Goal: Information Seeking & Learning: Learn about a topic

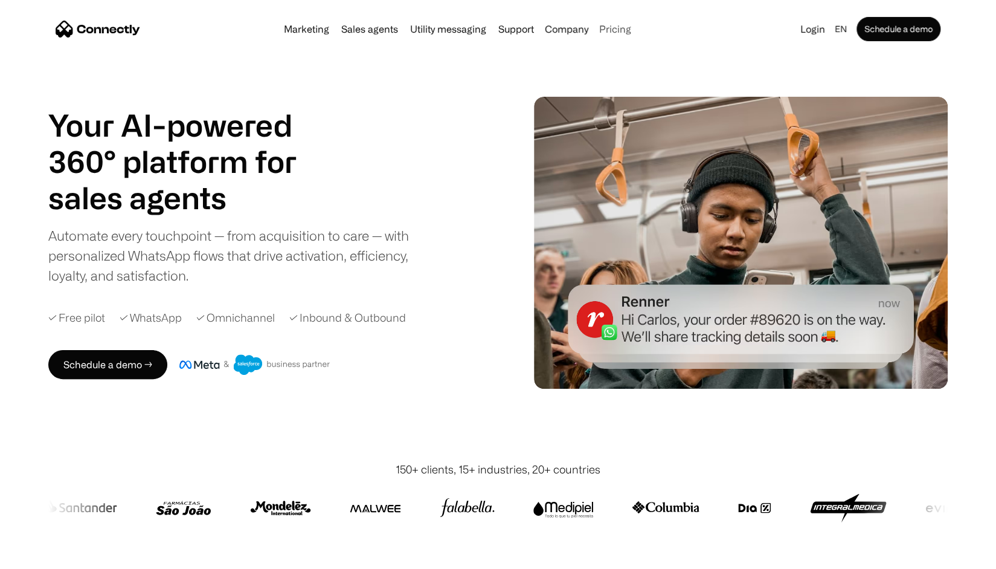
click at [610, 30] on link "Pricing" at bounding box center [616, 29] width 42 height 10
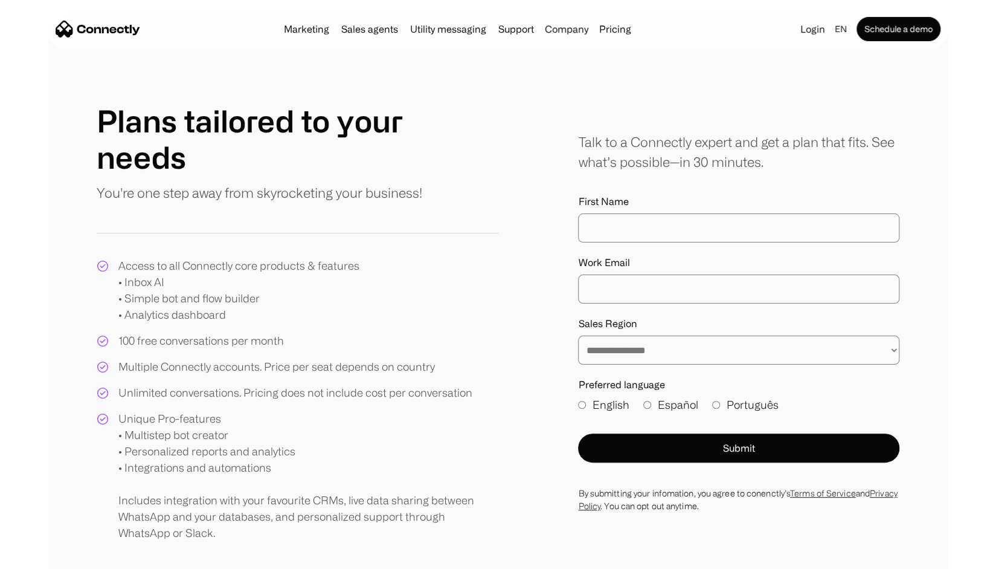
scroll to position [121, 0]
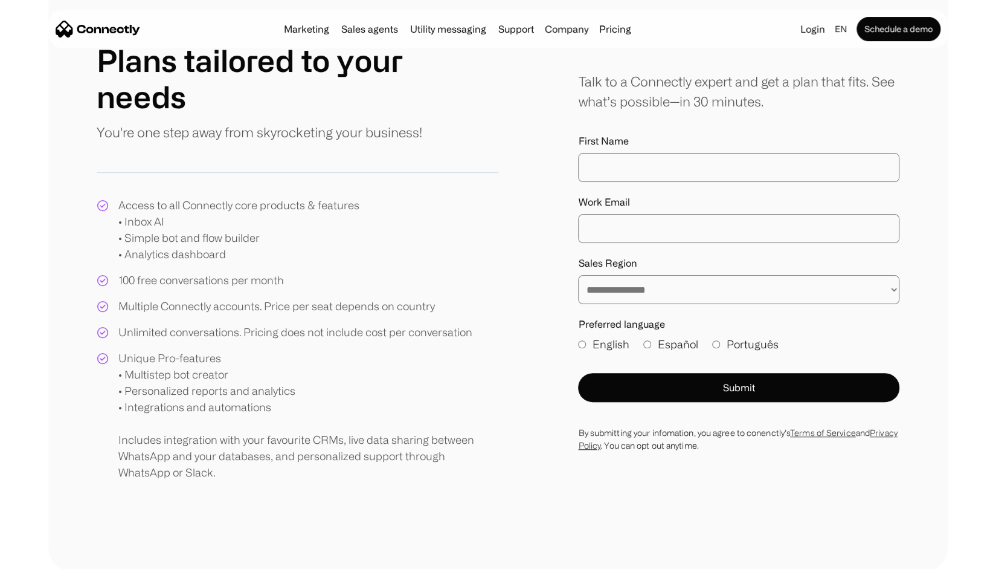
click at [419, 256] on div "Access to all Connectly core products & features • Inbox AI • Simple bot and fl…" at bounding box center [298, 338] width 402 height 283
click at [418, 256] on div "Access to all Connectly core products & features • Inbox AI • Simple bot and fl…" at bounding box center [298, 338] width 402 height 283
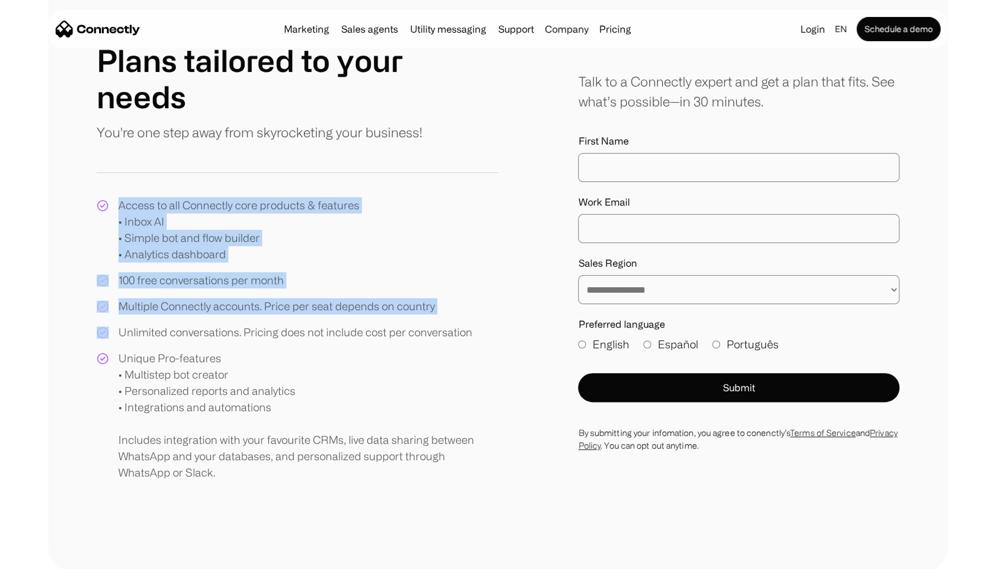
drag, startPoint x: 418, startPoint y: 256, endPoint x: 402, endPoint y: 202, distance: 56.0
click at [402, 205] on div "Access to all Connectly core products & features • Inbox AI • Simple bot and fl…" at bounding box center [298, 338] width 402 height 283
click at [402, 202] on div "Access to all Connectly core products & features • Inbox AI • Simple bot and fl…" at bounding box center [298, 338] width 402 height 283
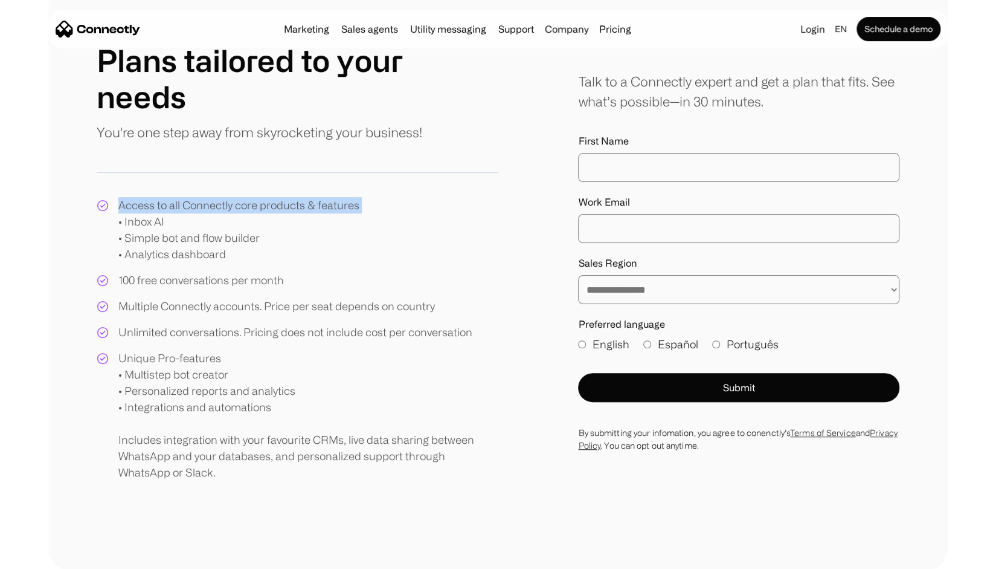
click at [402, 202] on div "Access to all Connectly core products & features • Inbox AI • Simple bot and fl…" at bounding box center [298, 338] width 402 height 283
drag, startPoint x: 402, startPoint y: 202, endPoint x: 404, endPoint y: 186, distance: 15.8
click at [390, 211] on div "Access to all Connectly core products & features • Inbox AI • Simple bot and fl…" at bounding box center [298, 338] width 402 height 283
click at [404, 185] on div "Plans tailored to your needs You're one step away from skyrocketing your busine…" at bounding box center [298, 261] width 402 height 438
click at [406, 176] on div "Plans tailored to your needs You're one step away from skyrocketing your busine…" at bounding box center [298, 261] width 402 height 438
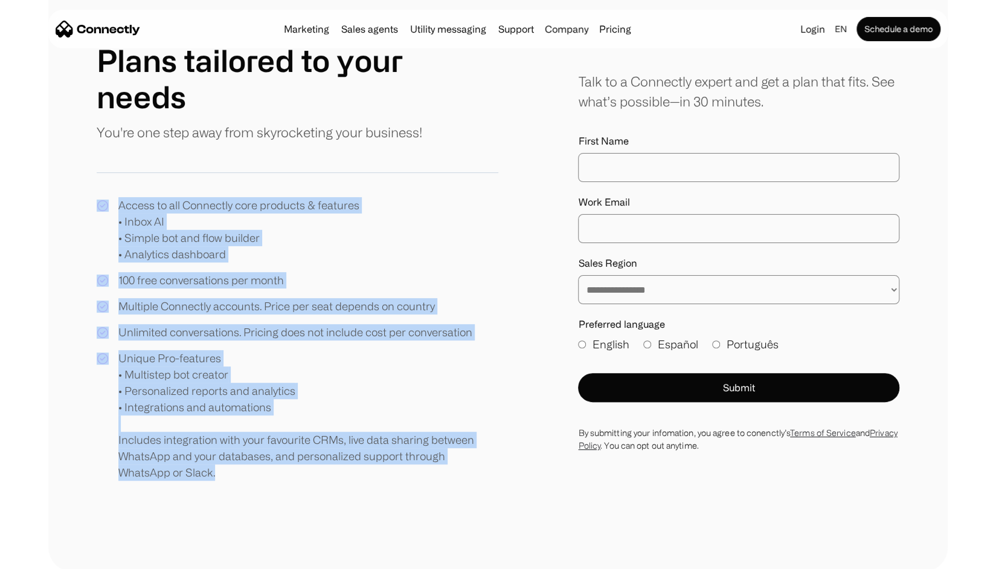
drag, startPoint x: 414, startPoint y: 159, endPoint x: 331, endPoint y: 521, distance: 371.5
click at [331, 521] on div "**********" at bounding box center [498, 261] width 900 height 619
click at [331, 517] on div "**********" at bounding box center [498, 261] width 900 height 619
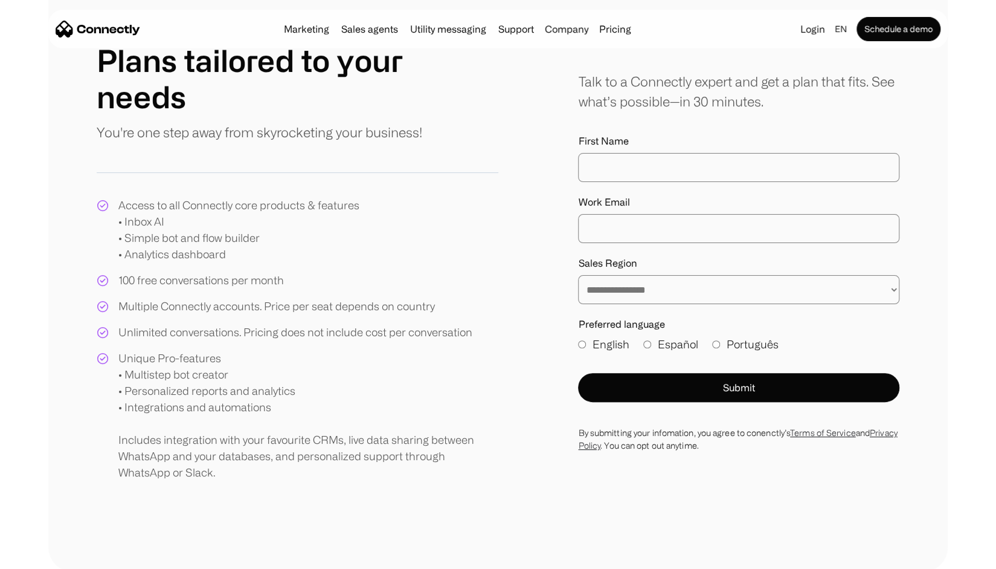
click at [331, 516] on div "**********" at bounding box center [498, 261] width 900 height 619
click at [311, 193] on div "Plans tailored to your needs You're one step away from skyrocketing your busine…" at bounding box center [298, 261] width 402 height 438
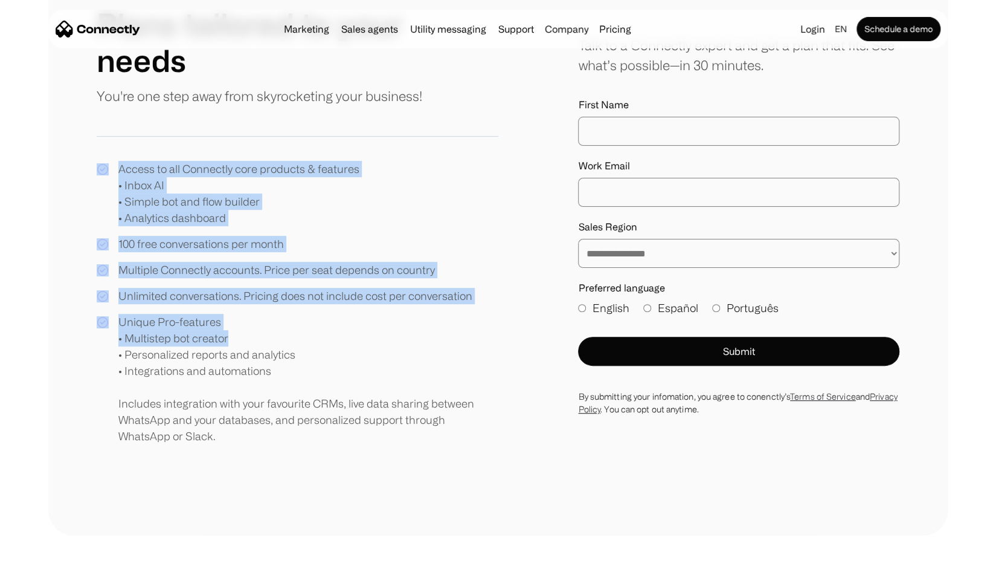
scroll to position [181, 0]
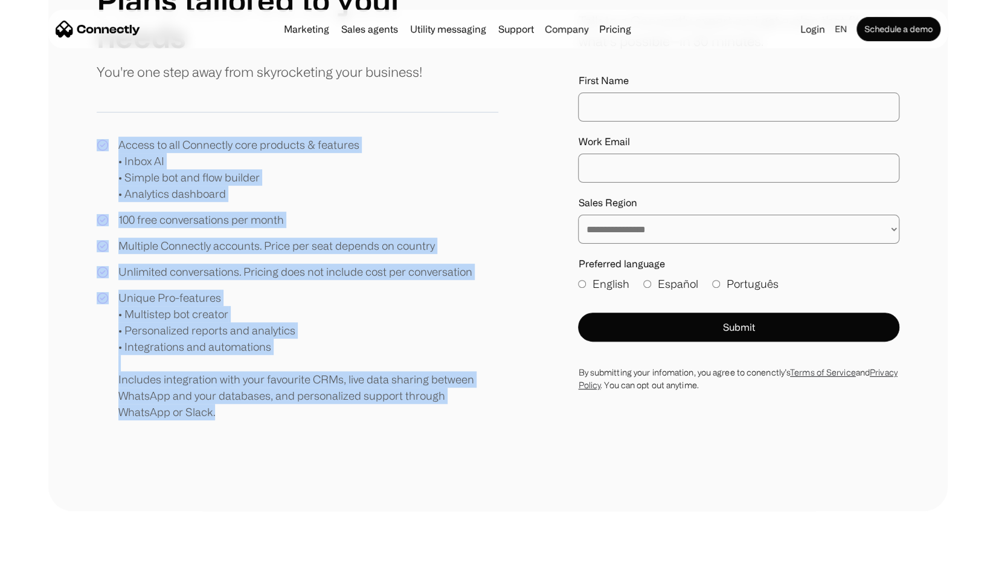
drag, startPoint x: 345, startPoint y: 170, endPoint x: 321, endPoint y: 433, distance: 264.5
click at [321, 433] on div "**********" at bounding box center [498, 200] width 900 height 619
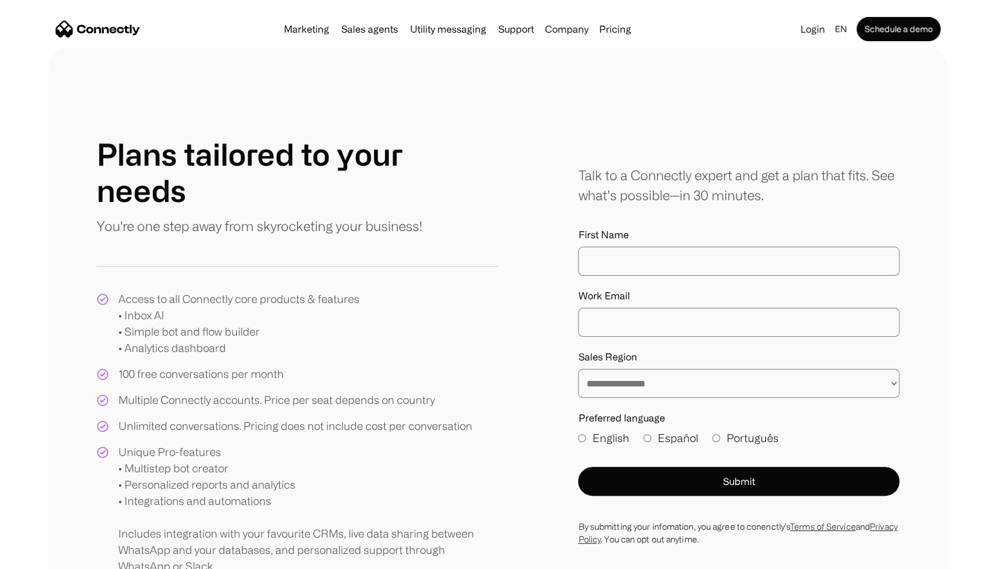
scroll to position [0, 0]
